Goal: Check status: Check status

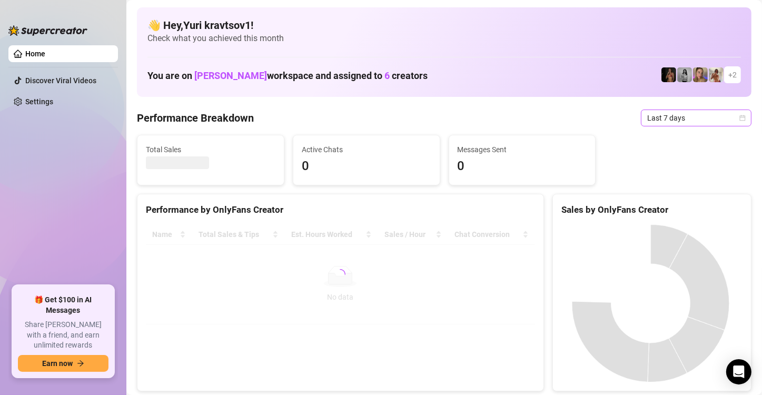
click at [686, 115] on span "Last 7 days" at bounding box center [696, 118] width 98 height 16
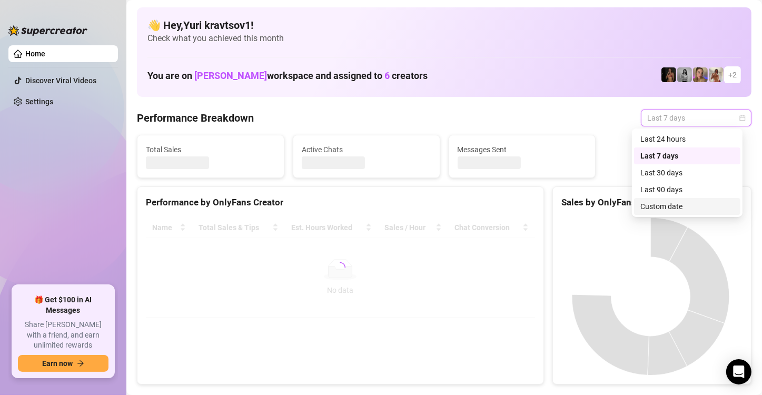
click at [682, 209] on div "Custom date" at bounding box center [688, 207] width 94 height 12
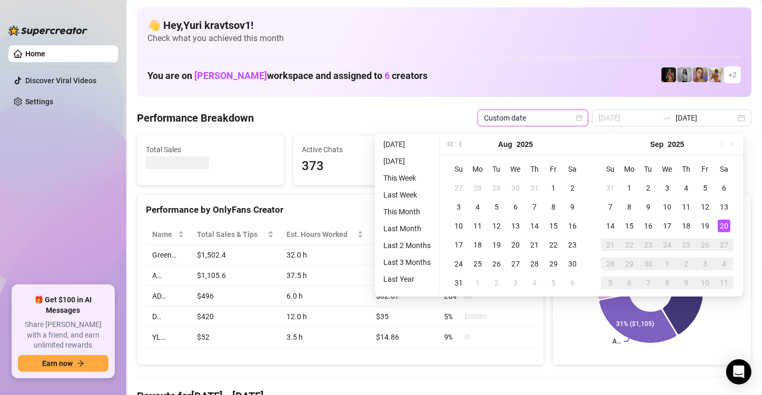
type input "[DATE]"
click at [722, 229] on div "20" at bounding box center [724, 226] width 13 height 13
type input "[DATE]"
click at [707, 228] on div "19" at bounding box center [705, 226] width 13 height 13
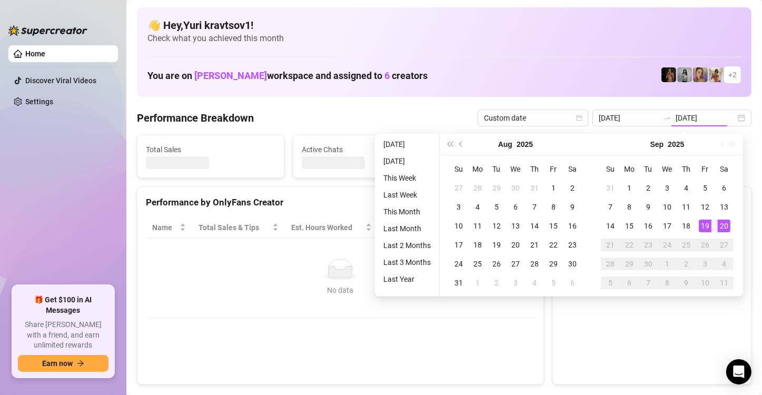
type input "[DATE]"
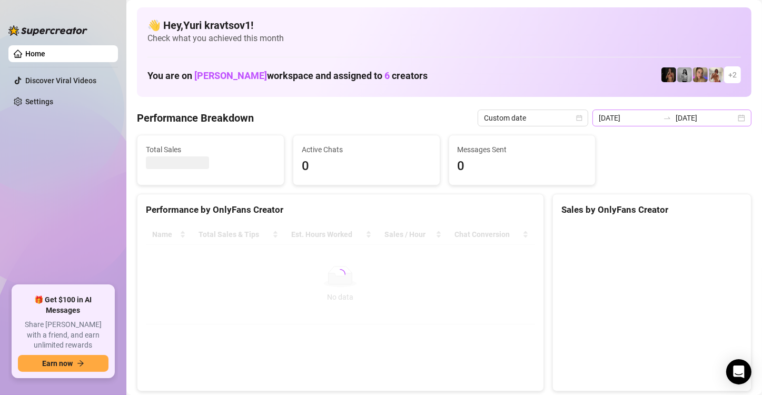
click at [732, 119] on div "[DATE] [DATE]" at bounding box center [672, 118] width 159 height 17
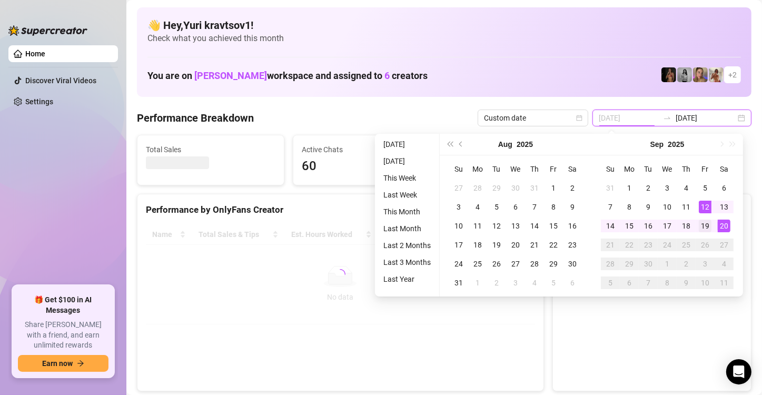
type input "[DATE]"
click at [703, 222] on div "19" at bounding box center [705, 226] width 13 height 13
click at [726, 225] on div "20" at bounding box center [724, 226] width 13 height 13
